Goal: Check status: Check status

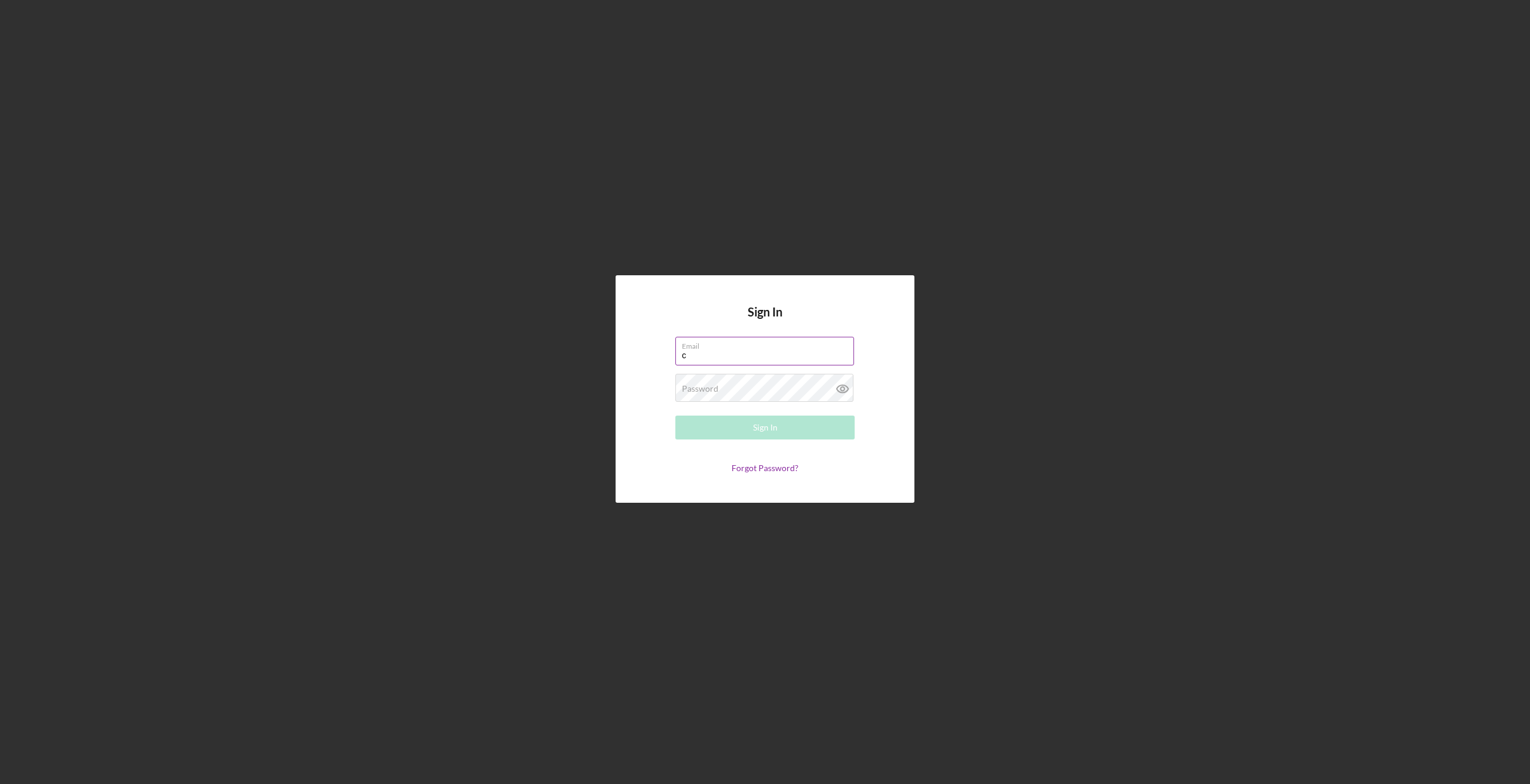
type input "[PERSON_NAME][EMAIL_ADDRESS][DOMAIN_NAME]"
click at [675, 416] on button "Sign In" at bounding box center [765, 427] width 179 height 24
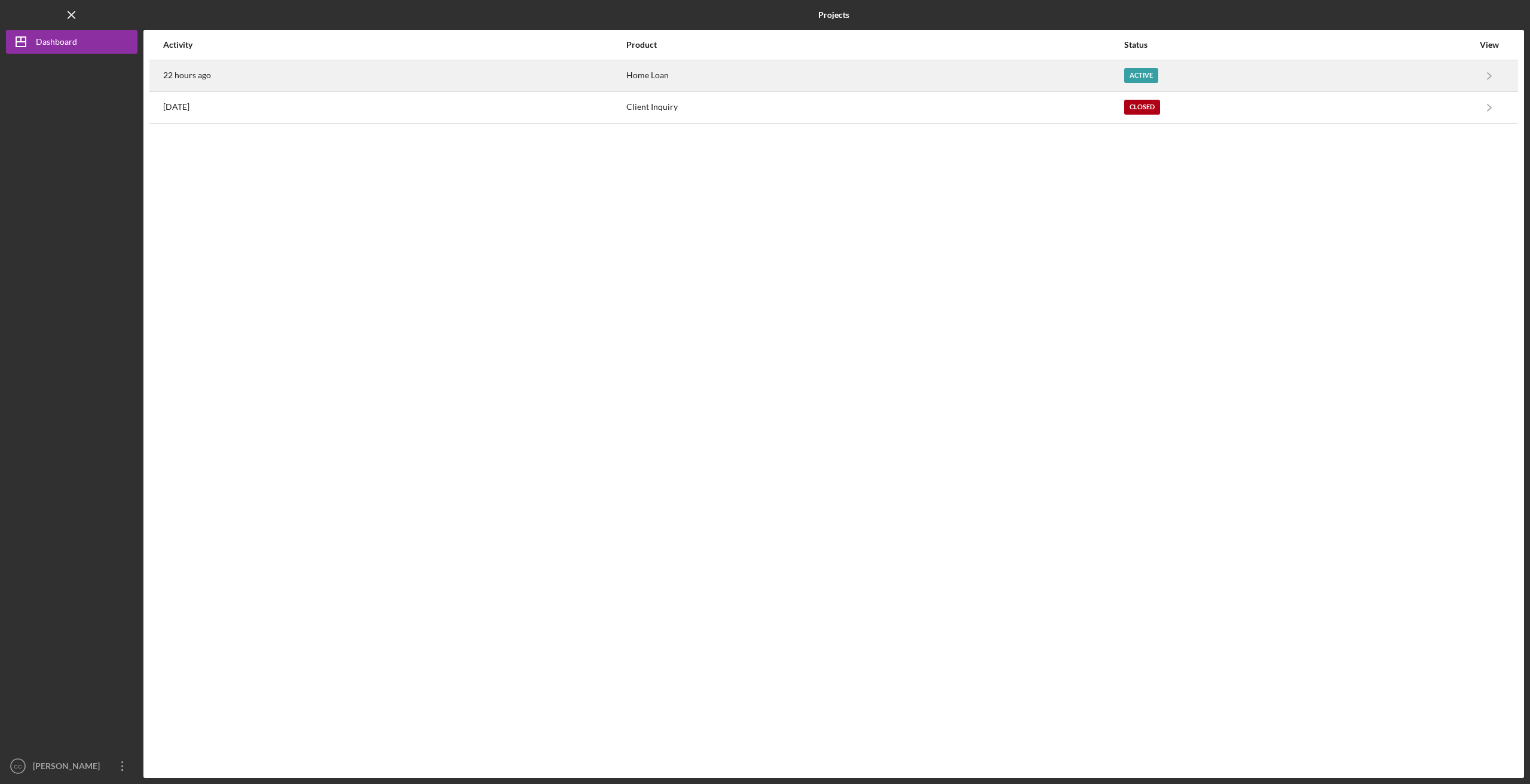
click at [621, 66] on div "22 hours ago" at bounding box center [394, 76] width 462 height 30
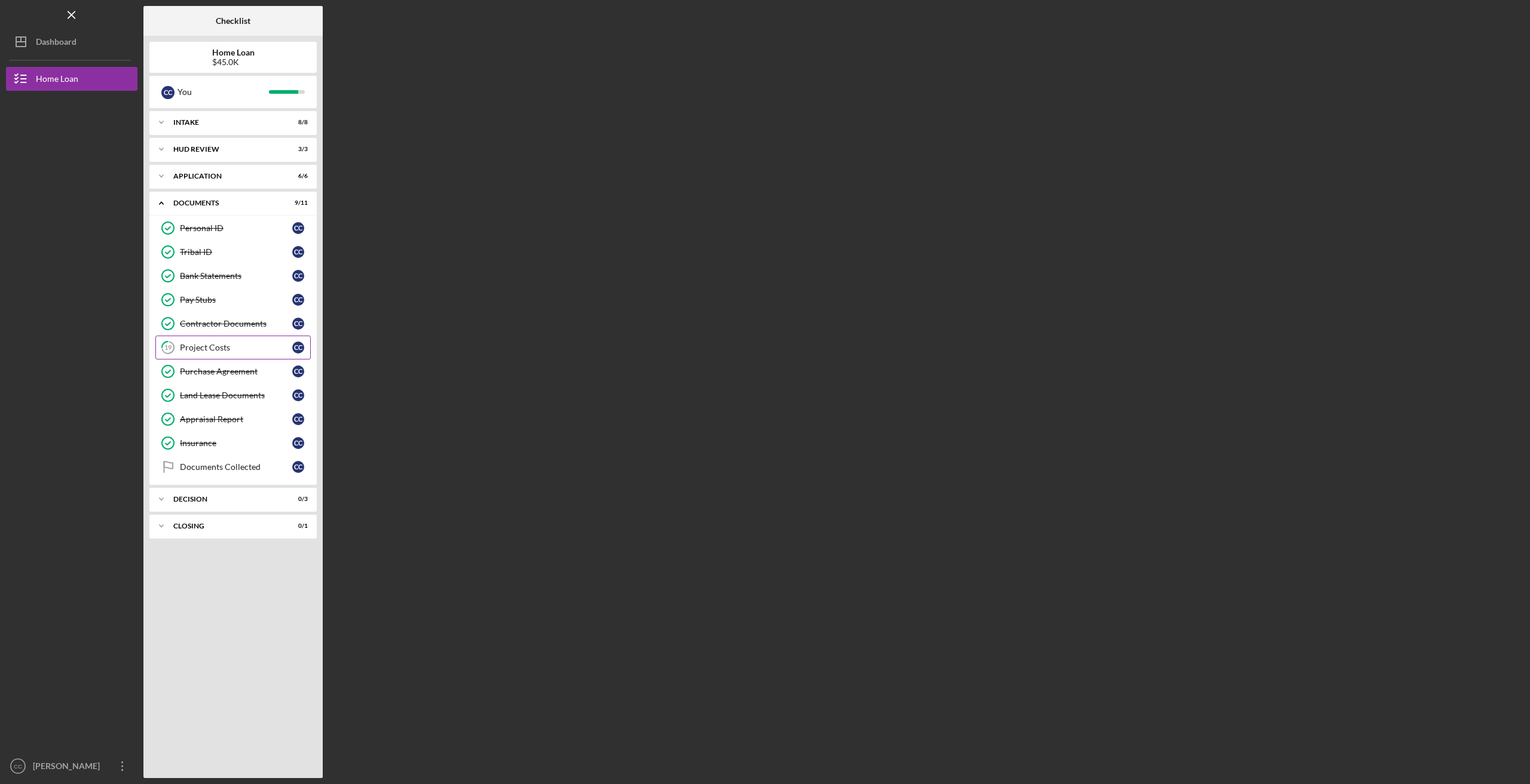
click at [204, 344] on div "Project Costs" at bounding box center [236, 348] width 112 height 9
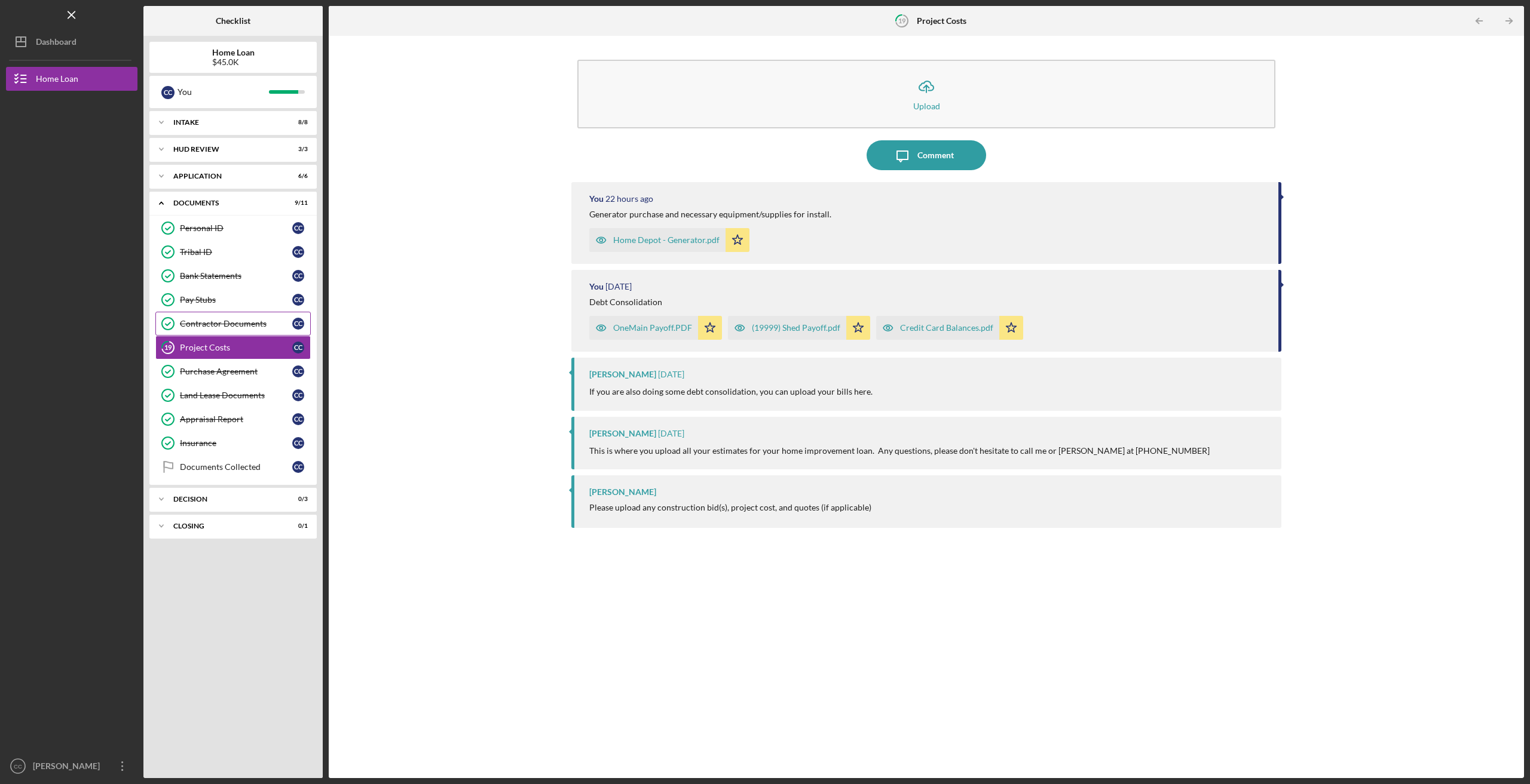
click at [222, 320] on div "Contractor Documents" at bounding box center [236, 324] width 112 height 9
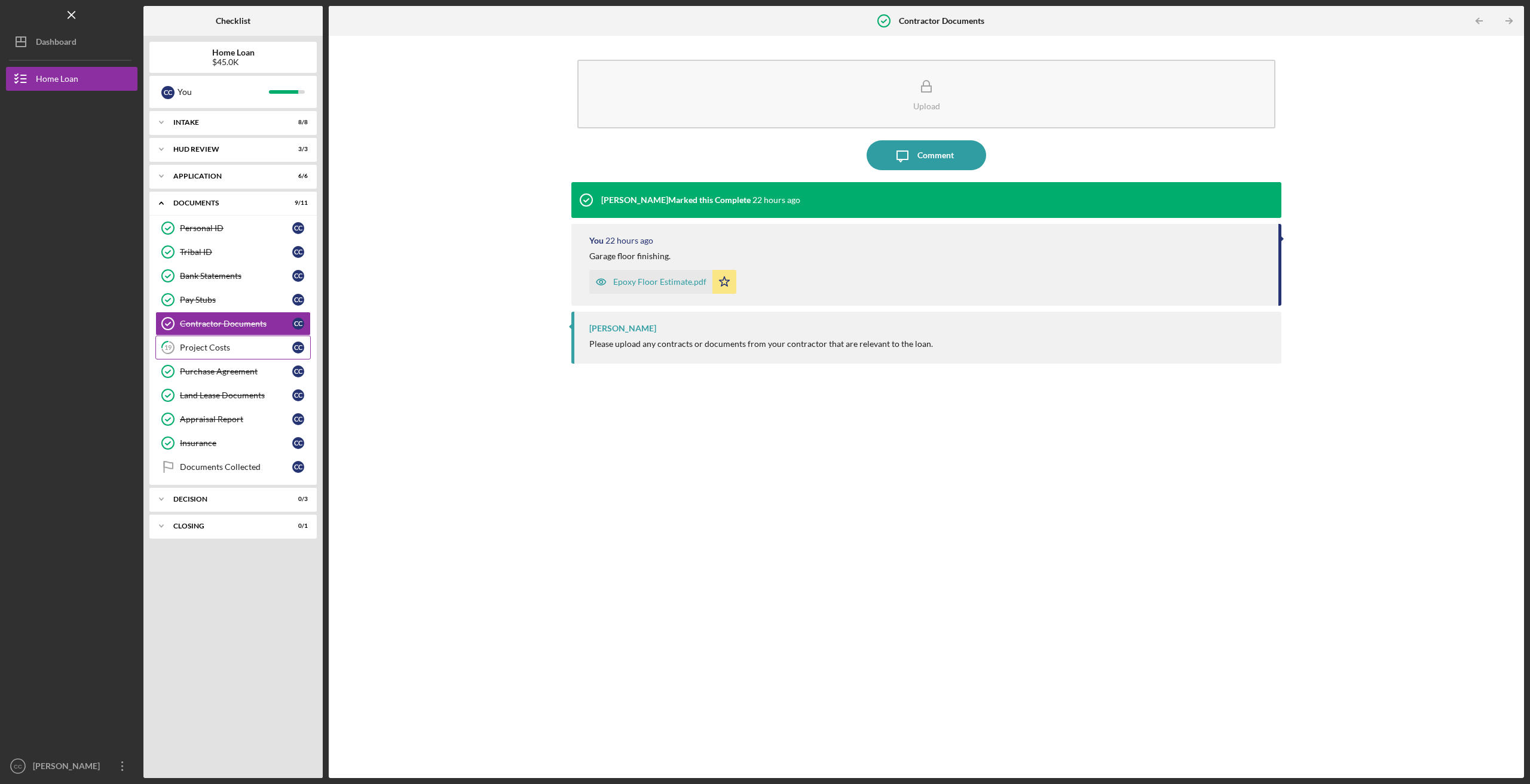
click at [240, 351] on link "19 Project Costs C C" at bounding box center [233, 347] width 156 height 24
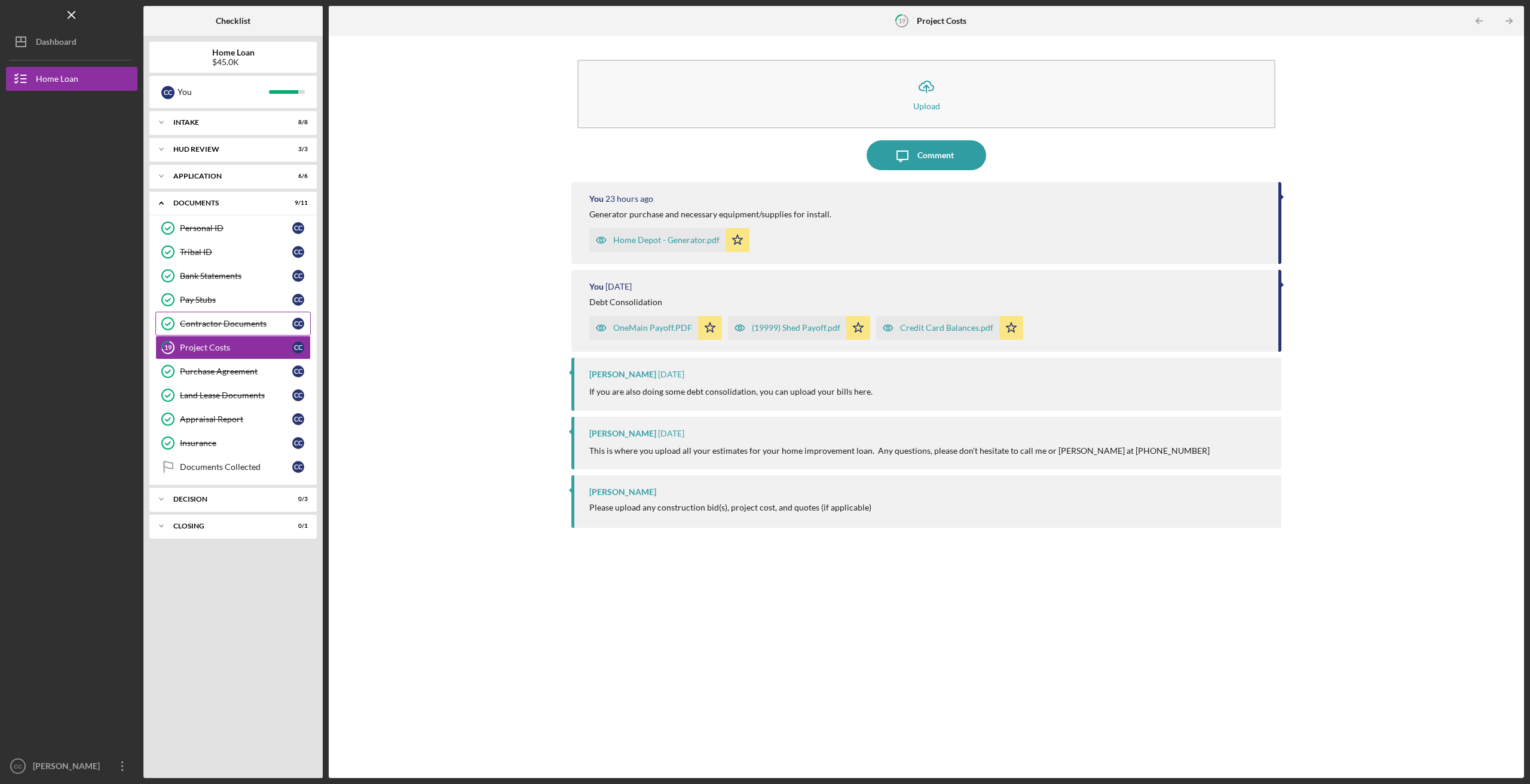
click at [209, 324] on div "Contractor Documents" at bounding box center [236, 324] width 112 height 9
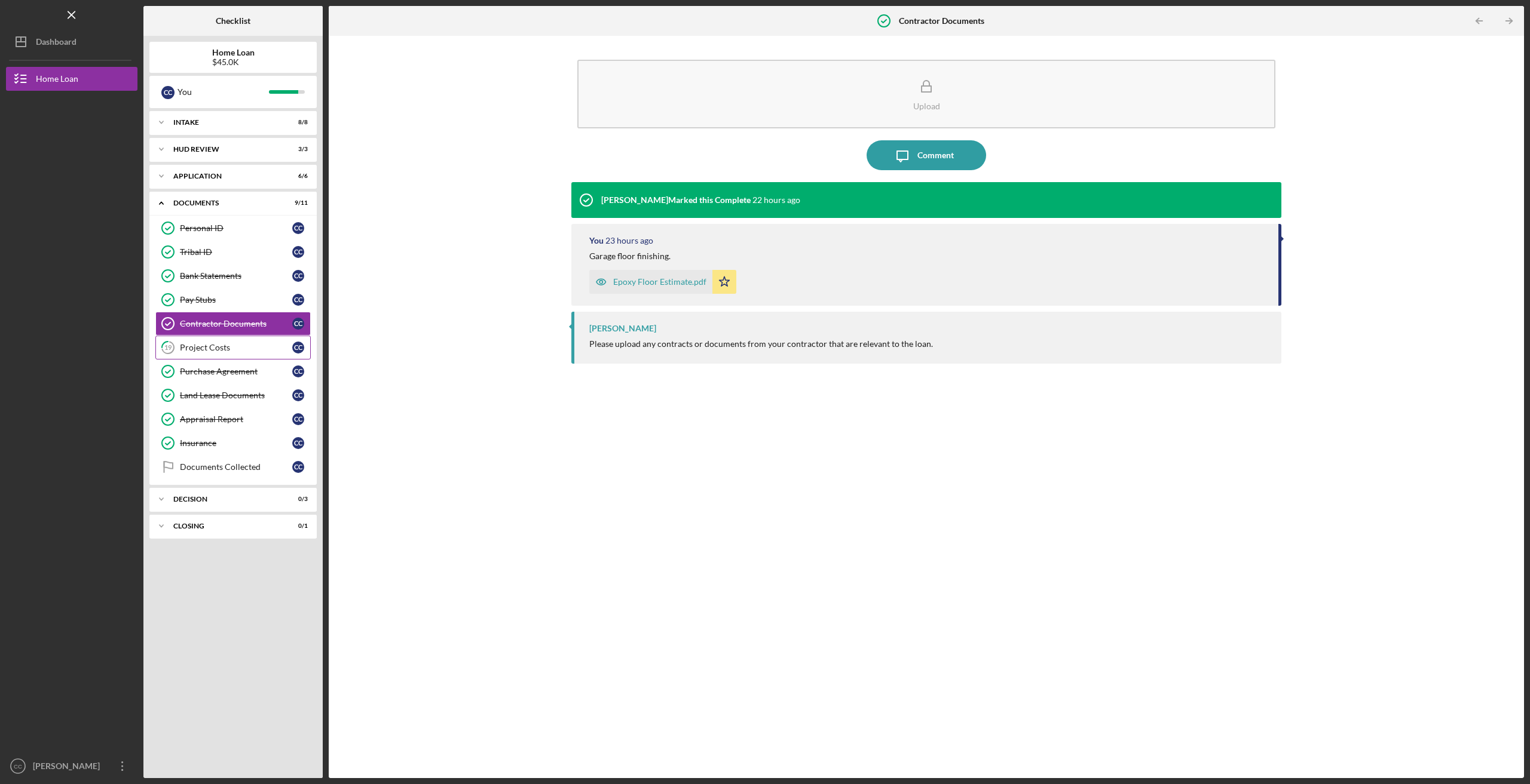
click at [205, 351] on link "19 Project Costs C C" at bounding box center [233, 347] width 156 height 24
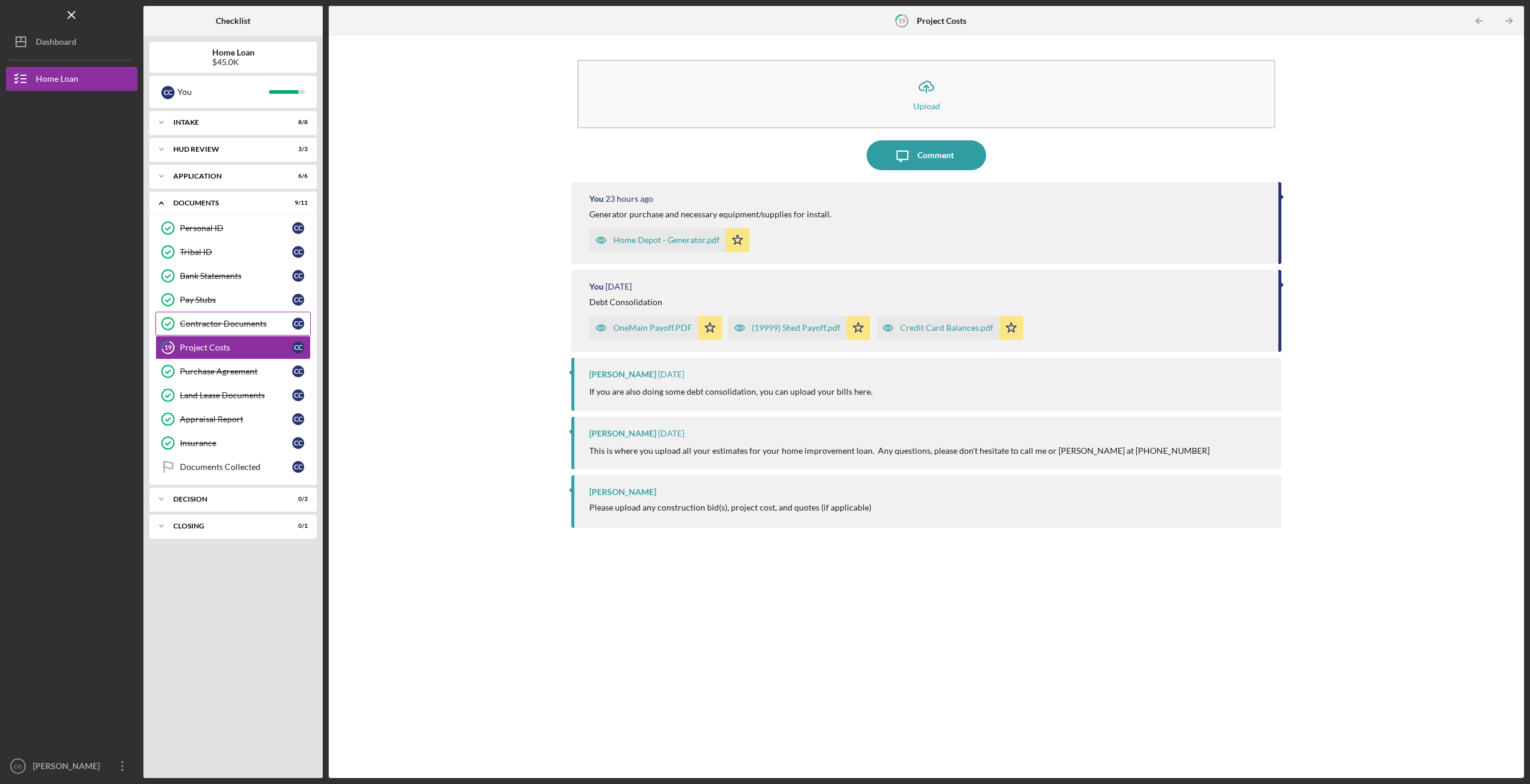
click at [213, 319] on div "Contractor Documents" at bounding box center [236, 324] width 112 height 9
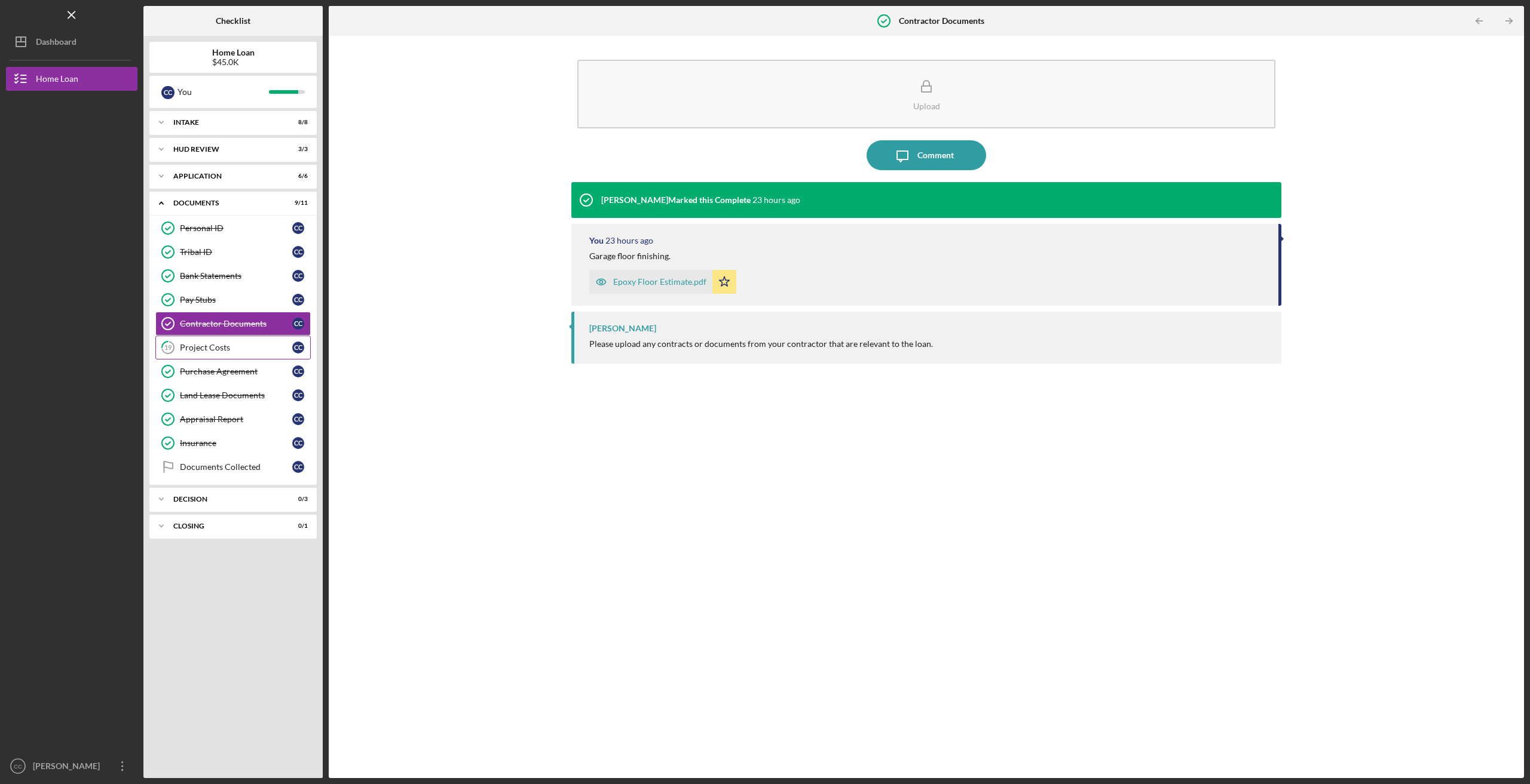
click at [252, 346] on div "Project Costs" at bounding box center [236, 348] width 112 height 9
